Goal: Task Accomplishment & Management: Use online tool/utility

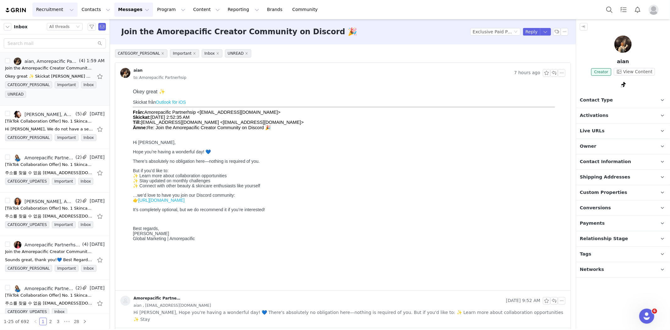
click at [48, 7] on button "Recruitment Recruitment" at bounding box center [54, 10] width 45 height 14
click at [56, 29] on p "Creator Search" at bounding box center [54, 27] width 33 height 7
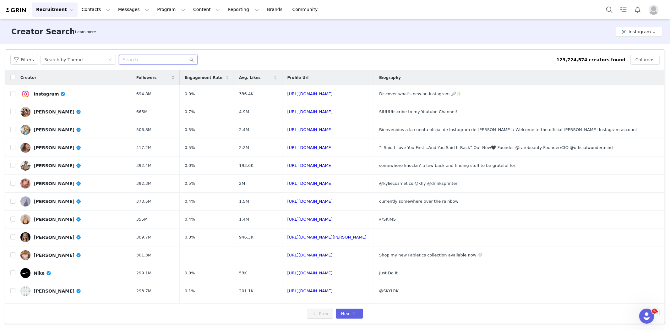
click at [161, 57] on input "text" at bounding box center [158, 60] width 79 height 10
type input "s"
click at [641, 32] on button "Instagram" at bounding box center [639, 32] width 46 height 10
click at [631, 52] on li "TikTok" at bounding box center [641, 55] width 44 height 10
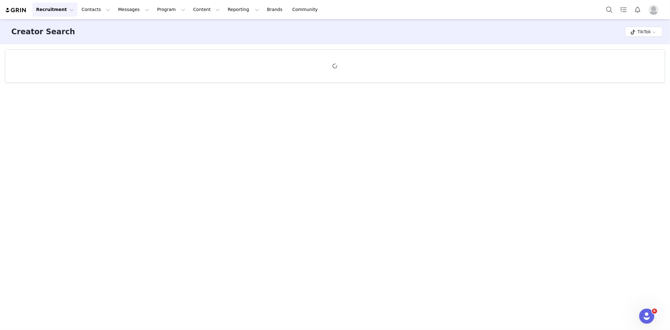
click at [482, 32] on div "Creator Search TikTok" at bounding box center [335, 31] width 670 height 25
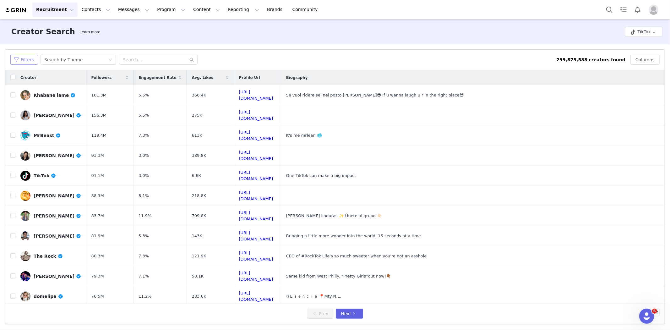
click at [33, 63] on button "Filters" at bounding box center [24, 60] width 28 height 10
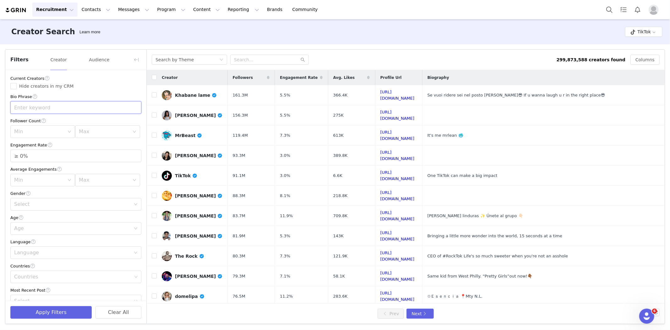
click at [53, 106] on input "text" at bounding box center [75, 107] width 131 height 13
type input "skincare"
click at [54, 127] on div "Min" at bounding box center [40, 132] width 53 height 12
click at [32, 167] on li "10k" at bounding box center [41, 166] width 62 height 10
click at [104, 144] on div "Engagement Rate" at bounding box center [75, 145] width 131 height 7
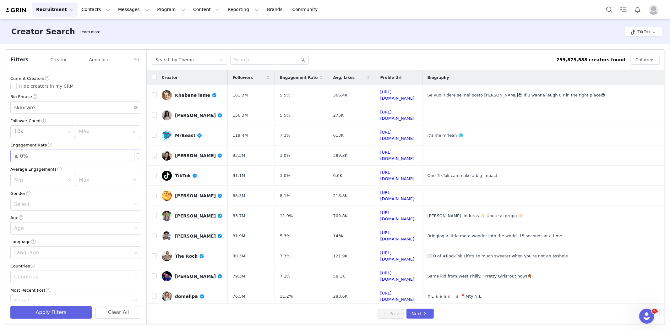
click at [21, 155] on input "≥ 0%" at bounding box center [76, 156] width 130 height 12
click at [51, 205] on div "Select" at bounding box center [72, 204] width 117 height 6
type input "≥ 3%"
click at [43, 227] on li "[DEMOGRAPHIC_DATA]" at bounding box center [73, 228] width 126 height 10
click at [50, 202] on div "Select [DEMOGRAPHIC_DATA]" at bounding box center [73, 204] width 119 height 12
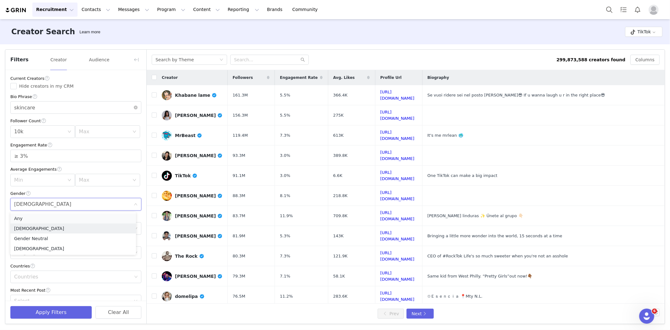
click at [48, 215] on li "Any" at bounding box center [73, 218] width 126 height 10
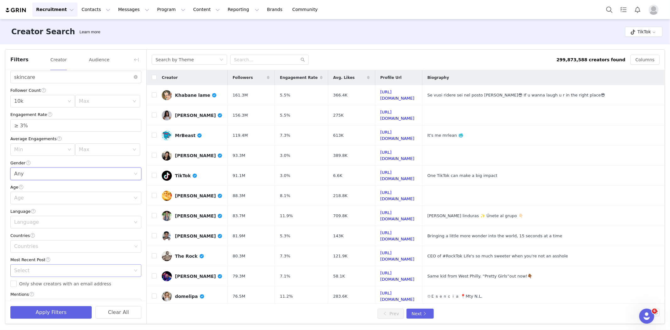
scroll to position [70, 0]
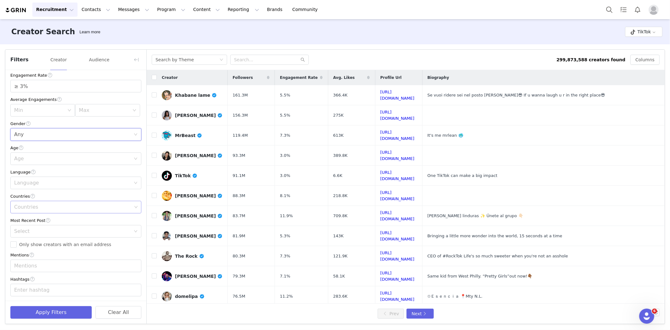
click at [35, 205] on div "Countries" at bounding box center [73, 207] width 118 height 6
type input "[GEOGRAPHIC_DATA]"
click at [37, 222] on li "[GEOGRAPHIC_DATA]" at bounding box center [73, 221] width 126 height 10
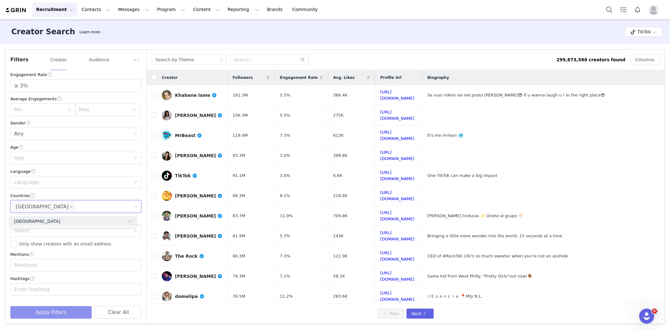
click at [64, 317] on button "Apply Filters" at bounding box center [50, 312] width 81 height 13
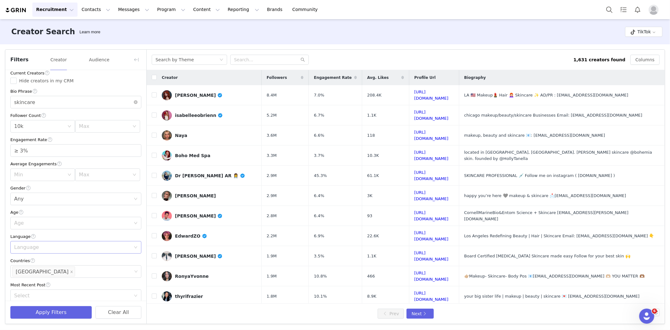
scroll to position [0, 0]
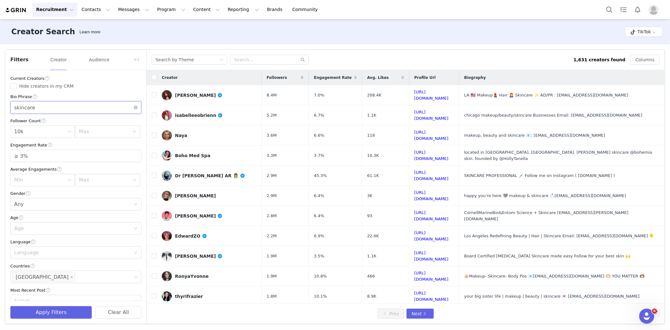
click at [29, 109] on input "skincare" at bounding box center [75, 107] width 131 height 13
click at [58, 316] on button "Apply Filters" at bounding box center [50, 312] width 81 height 13
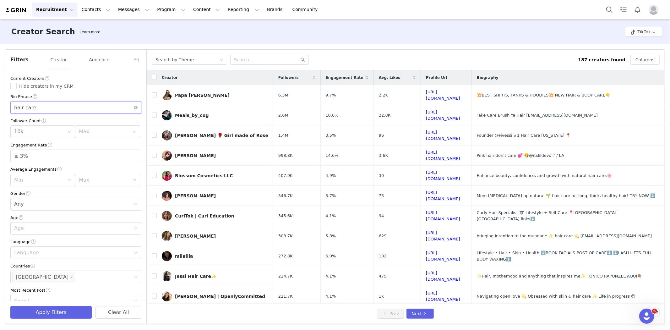
click at [44, 112] on input "hair care" at bounding box center [75, 107] width 131 height 13
type input "hair"
click at [52, 308] on button "Apply Filters" at bounding box center [50, 312] width 81 height 13
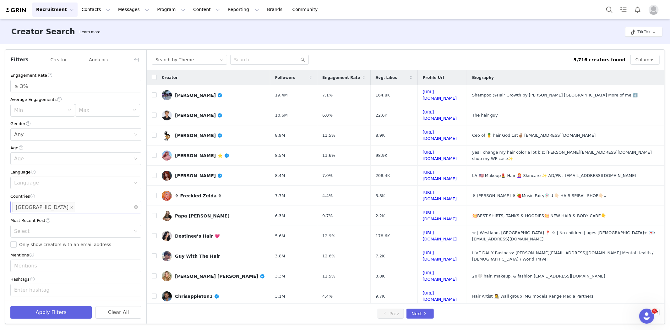
scroll to position [71, 0]
